Goal: Task Accomplishment & Management: Use online tool/utility

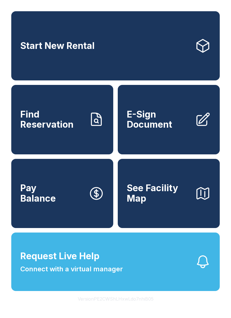
click at [150, 130] on span "E-Sign Document" at bounding box center [159, 119] width 64 height 21
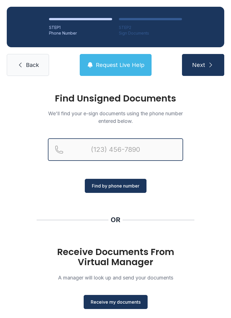
click at [107, 148] on input "Reservation phone number" at bounding box center [115, 149] width 135 height 23
type input "[PHONE_NUMBER]"
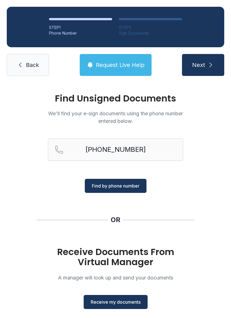
click at [105, 188] on span "Find by phone number" at bounding box center [116, 186] width 48 height 7
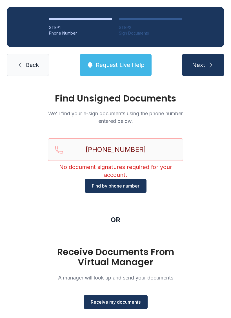
click at [143, 196] on div "Find Unsigned Documents We'll find your e-sign documents using the phone number…" at bounding box center [115, 207] width 231 height 249
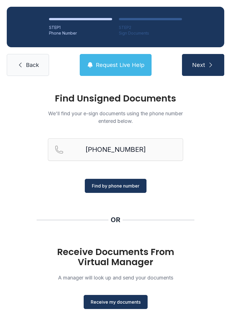
click at [138, 184] on span "Find by phone number" at bounding box center [116, 186] width 48 height 7
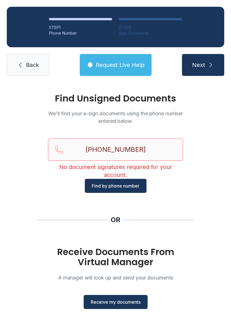
click at [110, 153] on input "[PHONE_NUMBER]" at bounding box center [115, 149] width 135 height 23
click at [108, 152] on input "[PHONE_NUMBER]" at bounding box center [115, 149] width 135 height 23
click at [115, 154] on input "[PHONE_NUMBER]" at bounding box center [115, 149] width 135 height 23
click at [36, 66] on span "Back" at bounding box center [32, 65] width 13 height 8
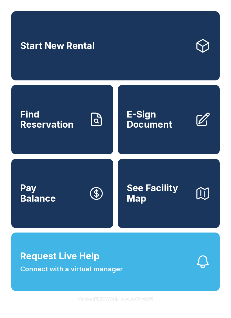
click at [180, 129] on span "E-Sign Document" at bounding box center [159, 119] width 64 height 21
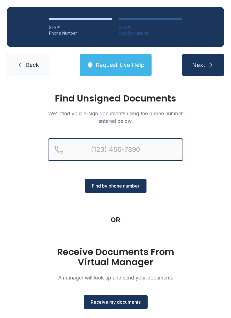
click at [143, 152] on input "Reservation phone number" at bounding box center [115, 149] width 135 height 23
click at [125, 151] on input "(" at bounding box center [115, 149] width 135 height 23
paste input "214) 704-6605"
type input "[PHONE_NUMBER]"
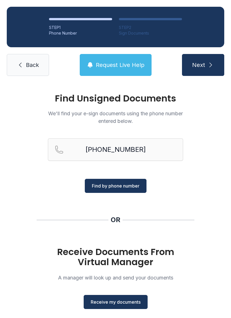
click at [138, 187] on span "Find by phone number" at bounding box center [116, 186] width 48 height 7
click at [129, 308] on button "Receive my documents" at bounding box center [116, 302] width 64 height 14
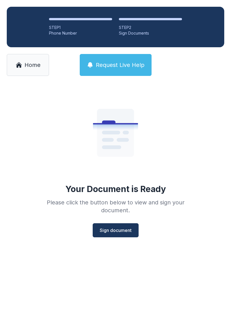
click at [131, 228] on span "Sign document" at bounding box center [116, 230] width 32 height 7
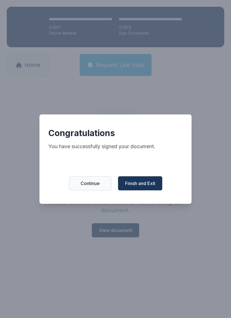
click at [149, 190] on button "Finish and Exit" at bounding box center [140, 183] width 44 height 14
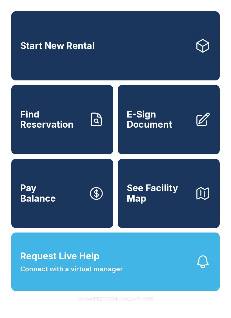
click at [195, 127] on icon at bounding box center [203, 120] width 16 height 16
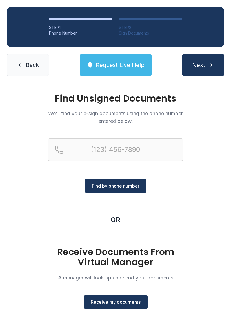
click at [125, 306] on button "Receive my documents" at bounding box center [116, 302] width 64 height 14
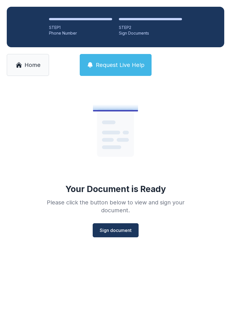
click at [125, 236] on button "Sign document" at bounding box center [116, 230] width 46 height 14
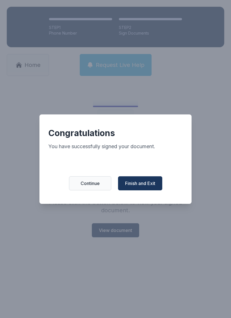
click at [153, 190] on button "Finish and Exit" at bounding box center [140, 183] width 44 height 14
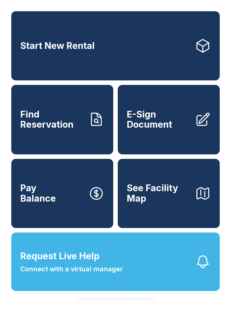
click at [53, 204] on span "Pay Balance" at bounding box center [37, 193] width 35 height 21
